Goal: Navigation & Orientation: Find specific page/section

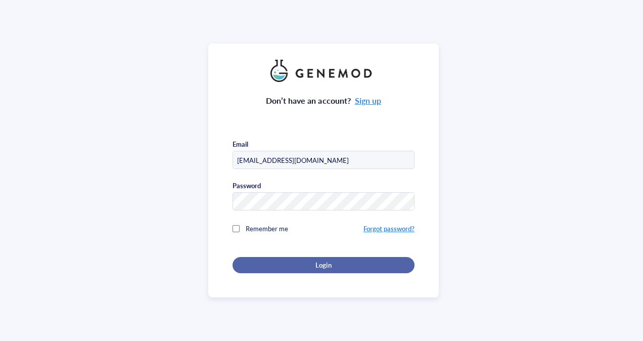
click at [324, 258] on button "Login" at bounding box center [324, 265] width 182 height 16
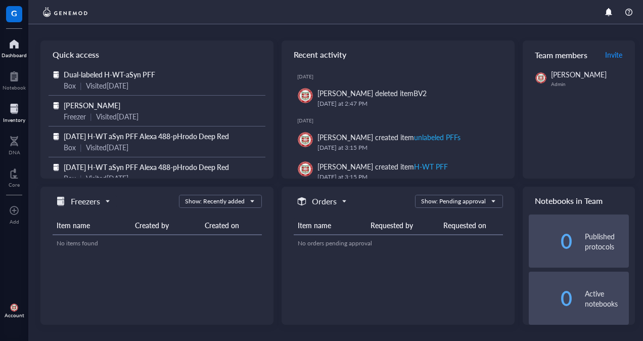
click at [15, 112] on div at bounding box center [14, 109] width 22 height 16
click at [12, 116] on div at bounding box center [14, 109] width 22 height 16
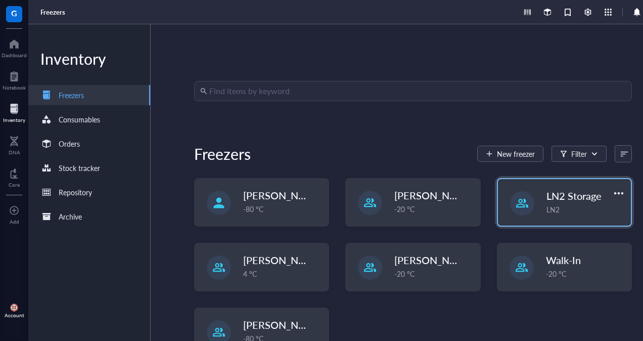
click at [565, 202] on span "LN2 Storage" at bounding box center [573, 196] width 55 height 14
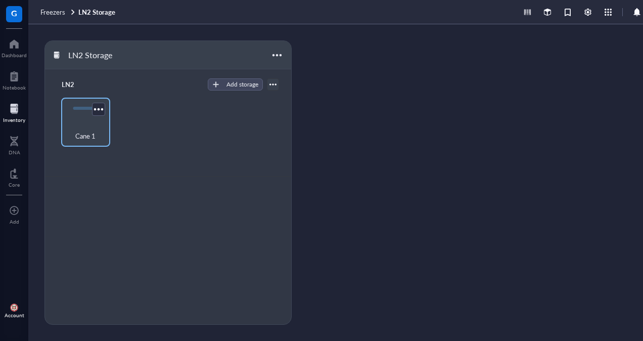
click at [93, 119] on div "Cane 1" at bounding box center [85, 130] width 39 height 22
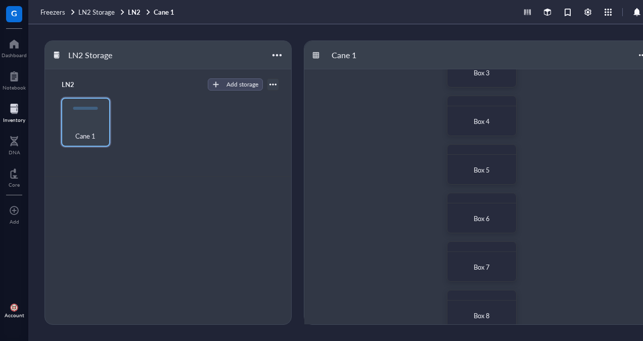
scroll to position [134, 0]
click at [486, 219] on span "Box 6" at bounding box center [482, 216] width 16 height 10
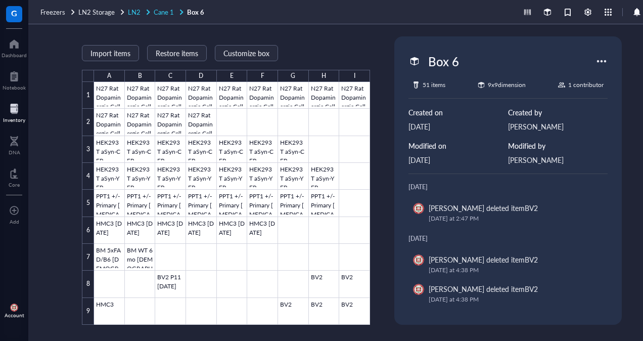
click at [160, 12] on span "Cane 1" at bounding box center [164, 12] width 20 height 10
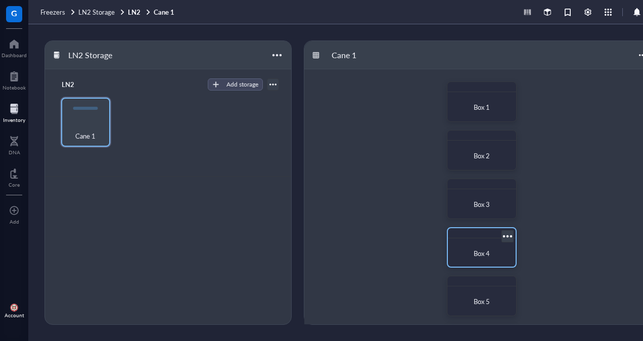
click at [481, 255] on span "Box 4" at bounding box center [482, 253] width 16 height 10
